Goal: Transaction & Acquisition: Download file/media

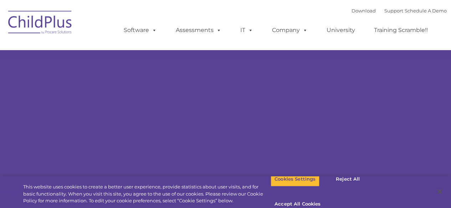
select select "MEDIUM"
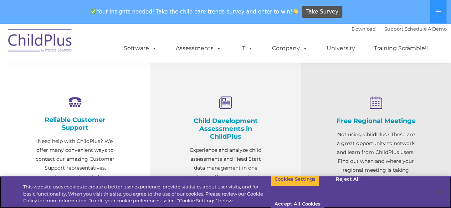
scroll to position [200, 0]
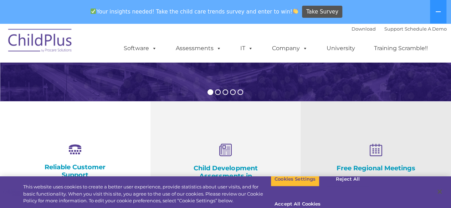
click at [63, 42] on img at bounding box center [40, 42] width 71 height 36
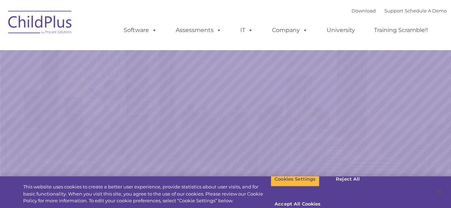
select select "MEDIUM"
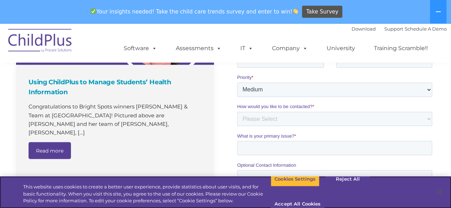
scroll to position [707, 0]
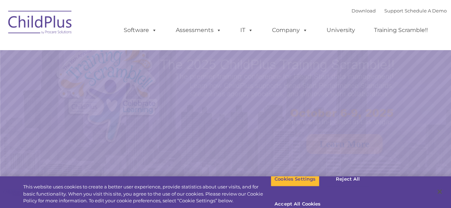
select select "MEDIUM"
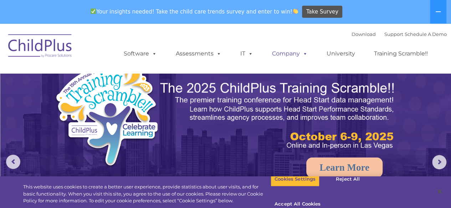
click at [292, 54] on link "Company" at bounding box center [290, 54] width 50 height 14
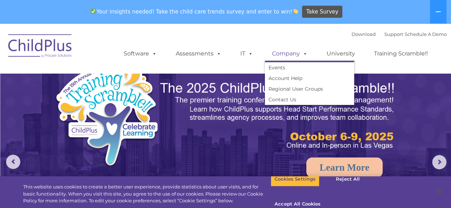
scroll to position [24, 0]
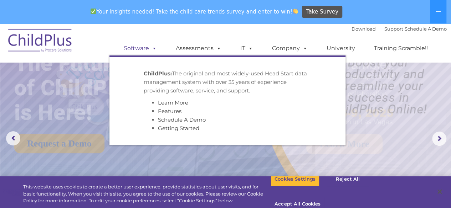
click at [148, 47] on link "Software" at bounding box center [140, 48] width 47 height 14
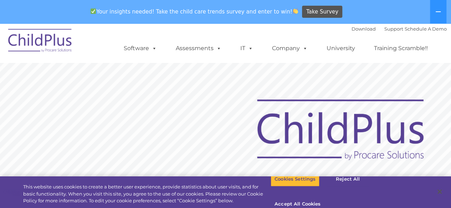
click at [426, 3] on div "Your insights needed! Take the child care trends survey and enter to win! Take …" at bounding box center [215, 11] width 431 height 23
click at [436, 7] on button at bounding box center [438, 12] width 16 height 24
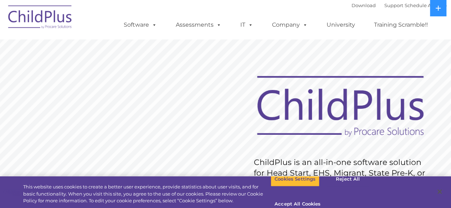
click at [389, 14] on ul "Software ChildPlus: The original and most widely-used Head Start data managemen…" at bounding box center [277, 25] width 337 height 29
click at [355, 5] on link "Download" at bounding box center [363, 5] width 24 height 6
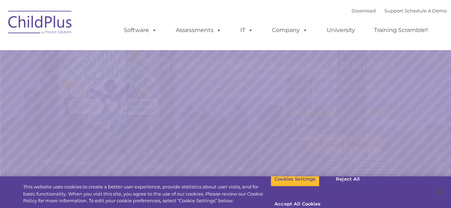
select select "MEDIUM"
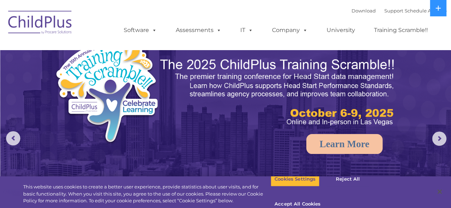
click at [338, 10] on div "Download Support | Schedule A Demo  MENU MENU Software ChildPlus: The original…" at bounding box center [277, 24] width 337 height 39
click at [351, 10] on link "Download" at bounding box center [363, 11] width 24 height 6
